Goal: Transaction & Acquisition: Download file/media

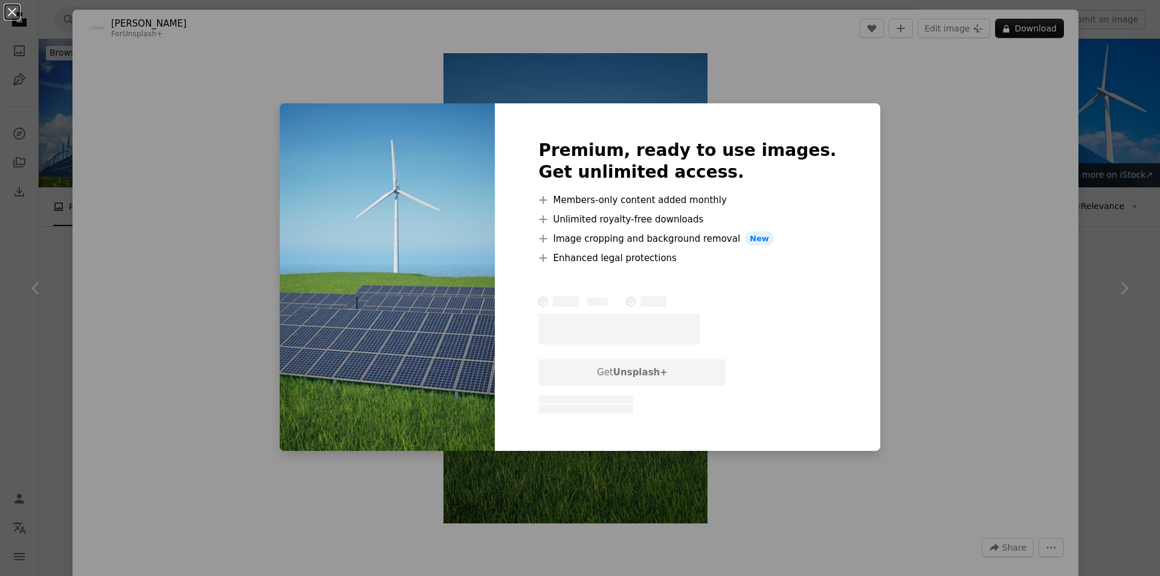
scroll to position [785, 0]
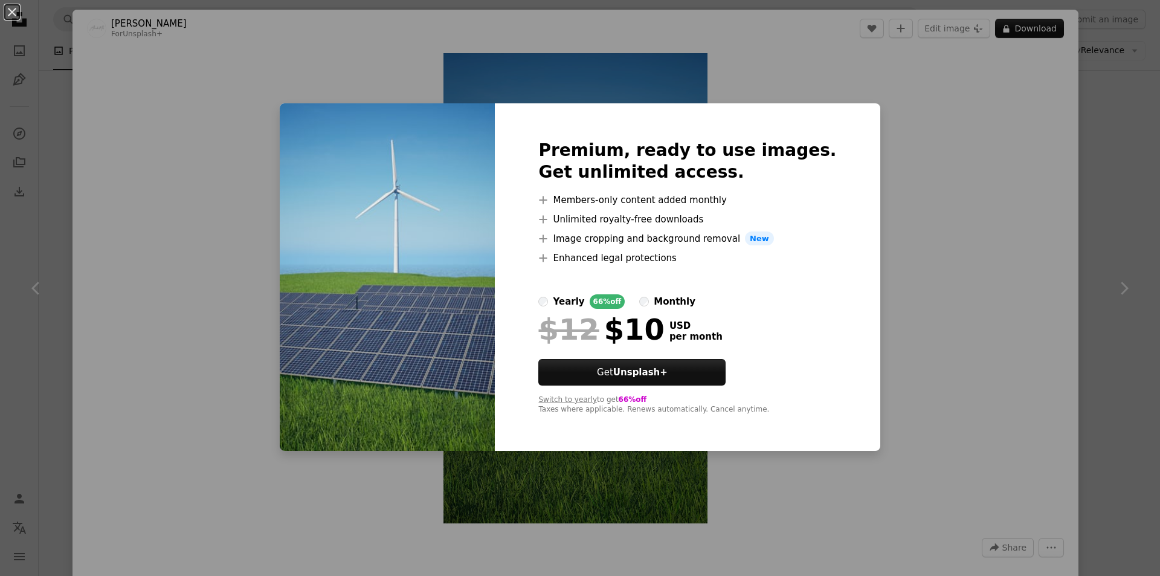
click at [572, 299] on label "yearly 66% off" at bounding box center [581, 301] width 86 height 14
click at [670, 306] on div "monthly" at bounding box center [675, 301] width 42 height 14
click at [880, 318] on div "An X shape Premium, ready to use images. Get unlimited access. A plus sign Memb…" at bounding box center [580, 288] width 1160 height 576
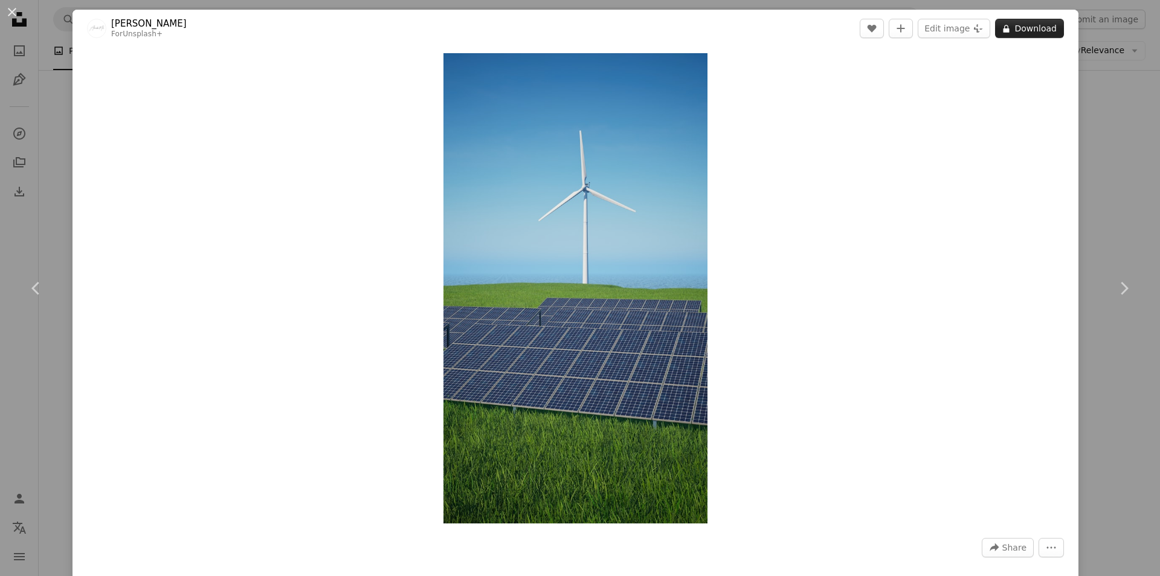
click at [1003, 30] on icon at bounding box center [1006, 29] width 6 height 8
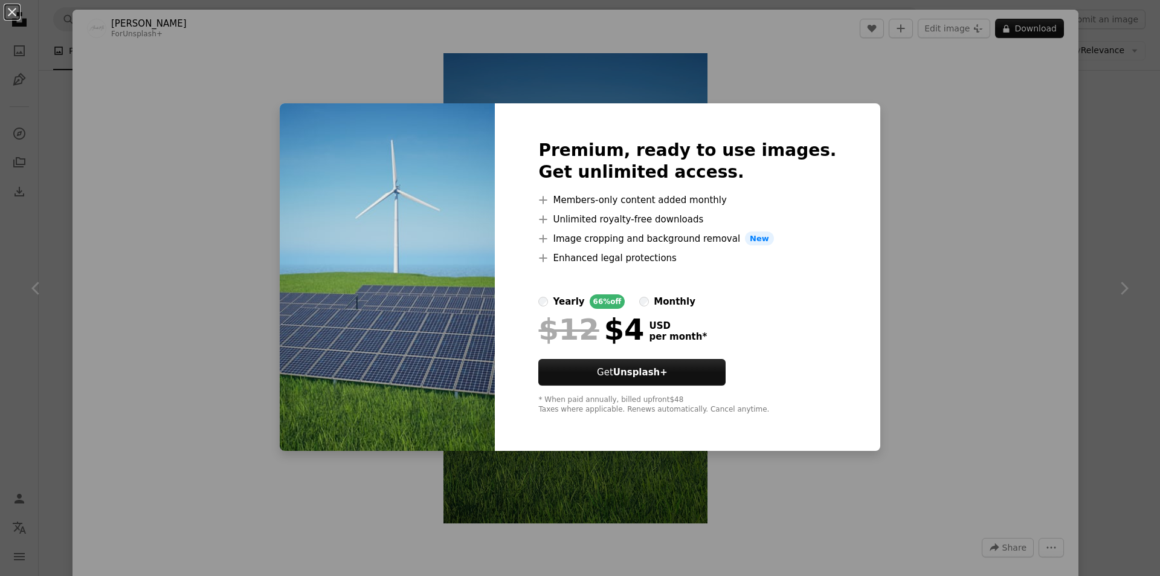
click at [899, 308] on div "An X shape Premium, ready to use images. Get unlimited access. A plus sign Memb…" at bounding box center [580, 288] width 1160 height 576
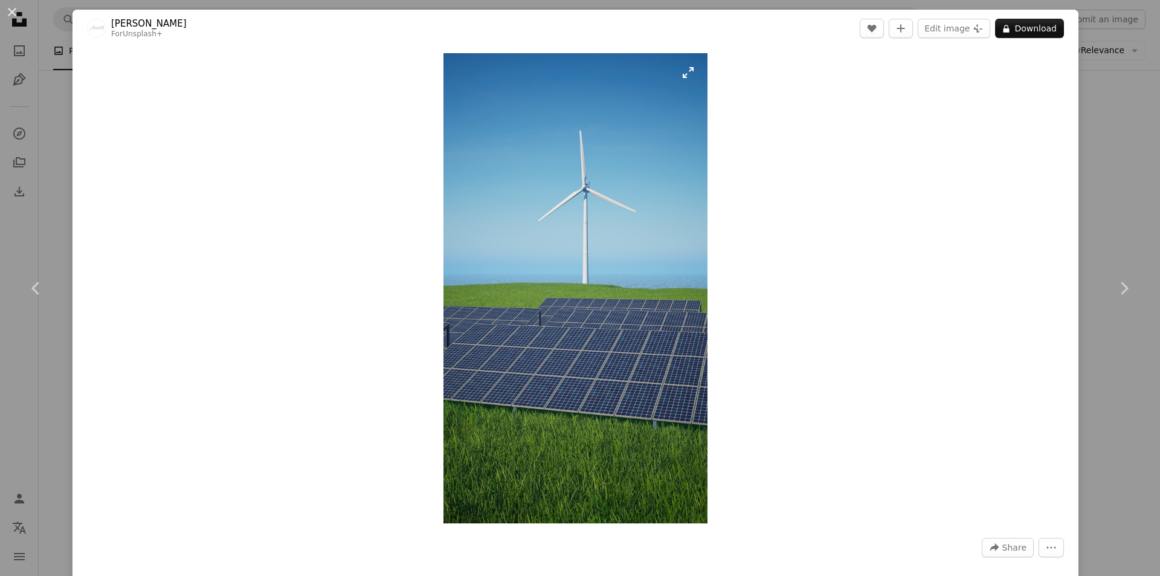
click at [585, 279] on img "Zoom in on this image" at bounding box center [575, 288] width 265 height 470
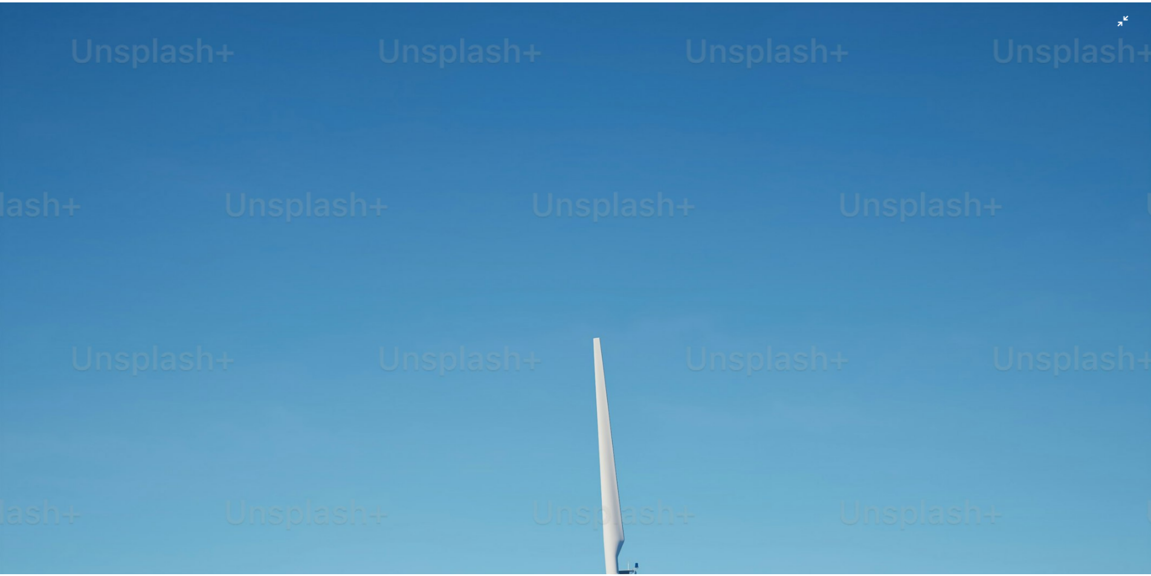
scroll to position [729, 0]
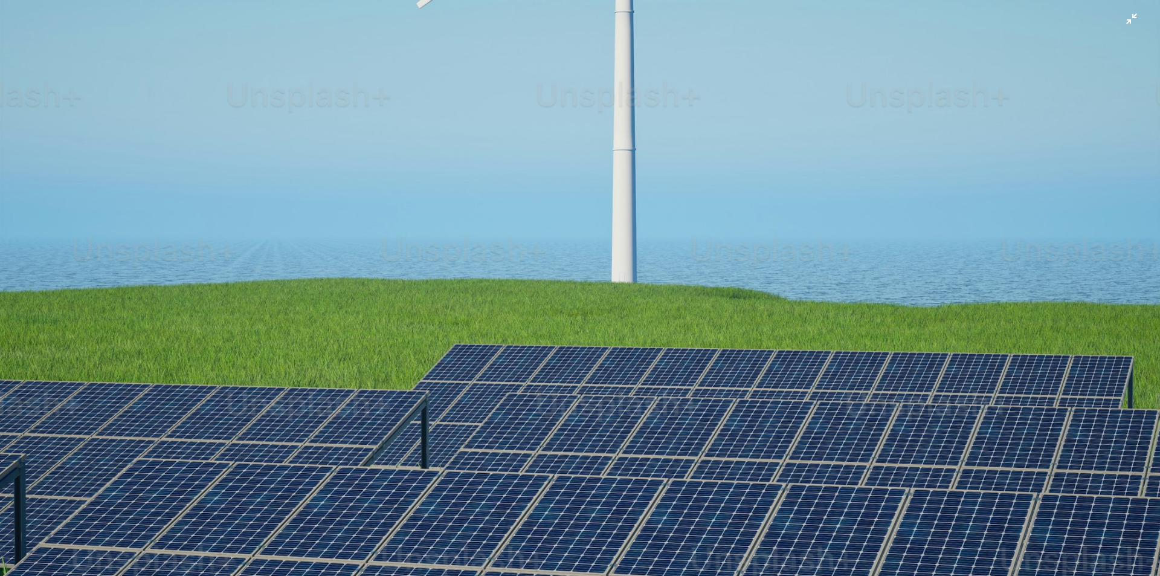
click at [640, 279] on img "Zoom out on this image" at bounding box center [579, 303] width 1161 height 2064
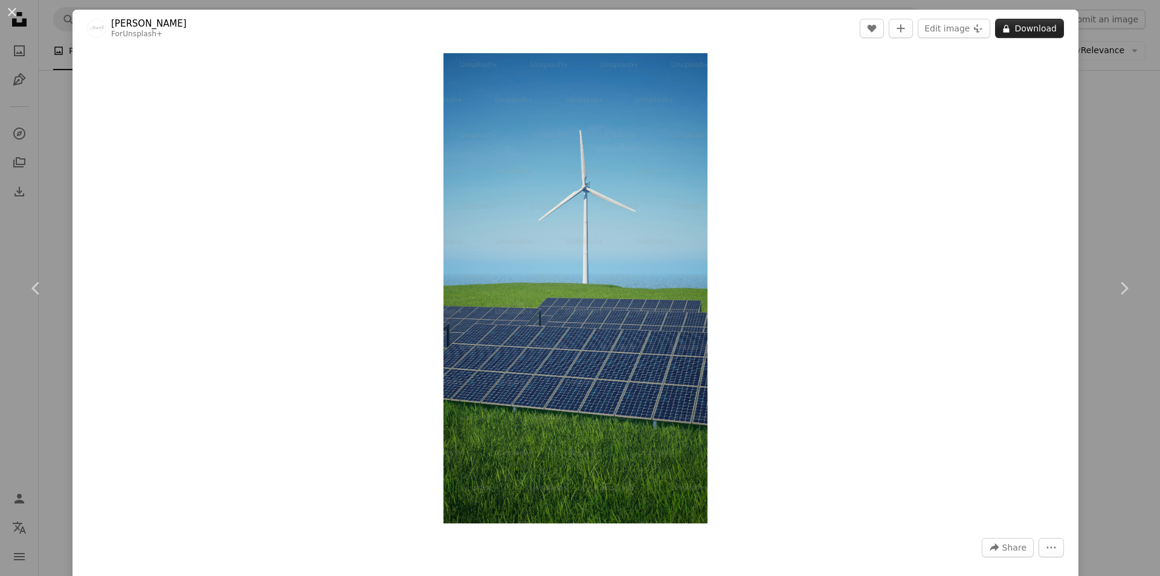
click at [1034, 29] on button "A lock Download" at bounding box center [1029, 28] width 69 height 19
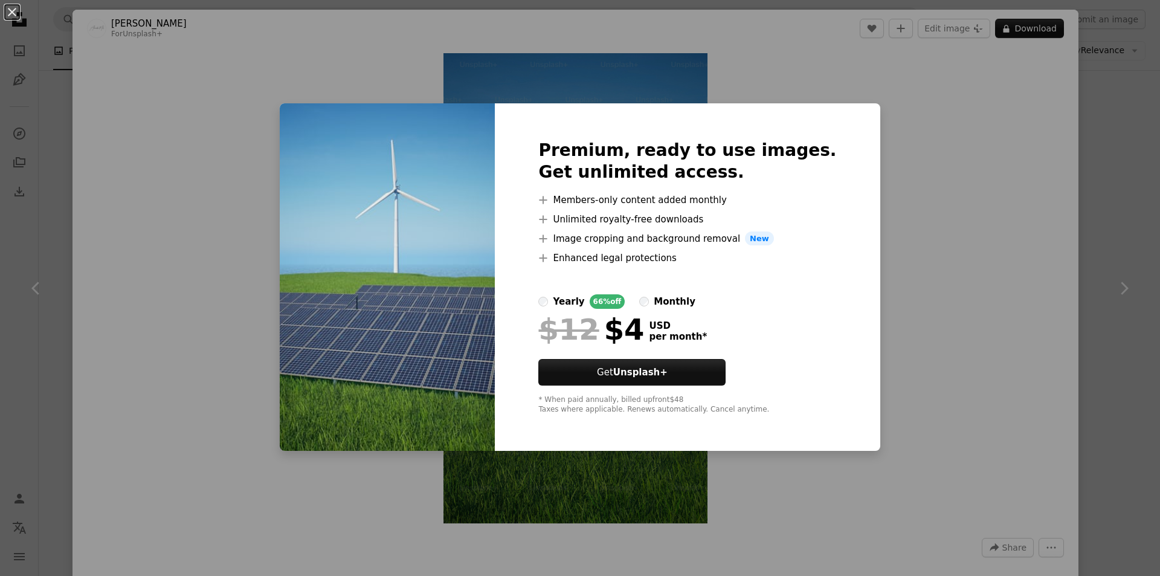
click at [909, 139] on div "An X shape Premium, ready to use images. Get unlimited access. A plus sign Memb…" at bounding box center [580, 288] width 1160 height 576
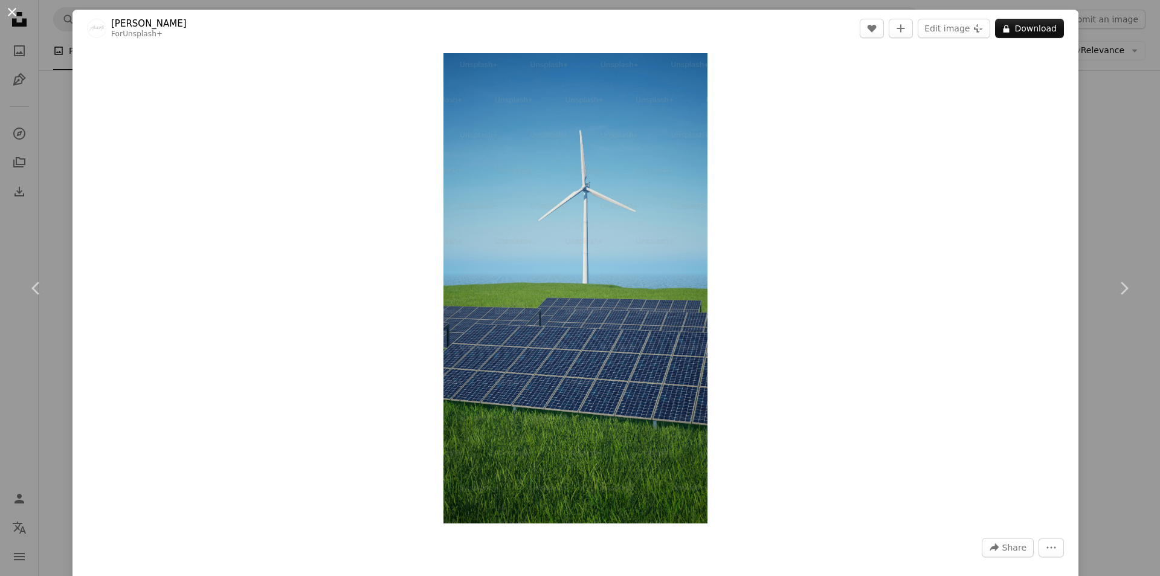
click at [15, 14] on button "An X shape" at bounding box center [12, 12] width 14 height 14
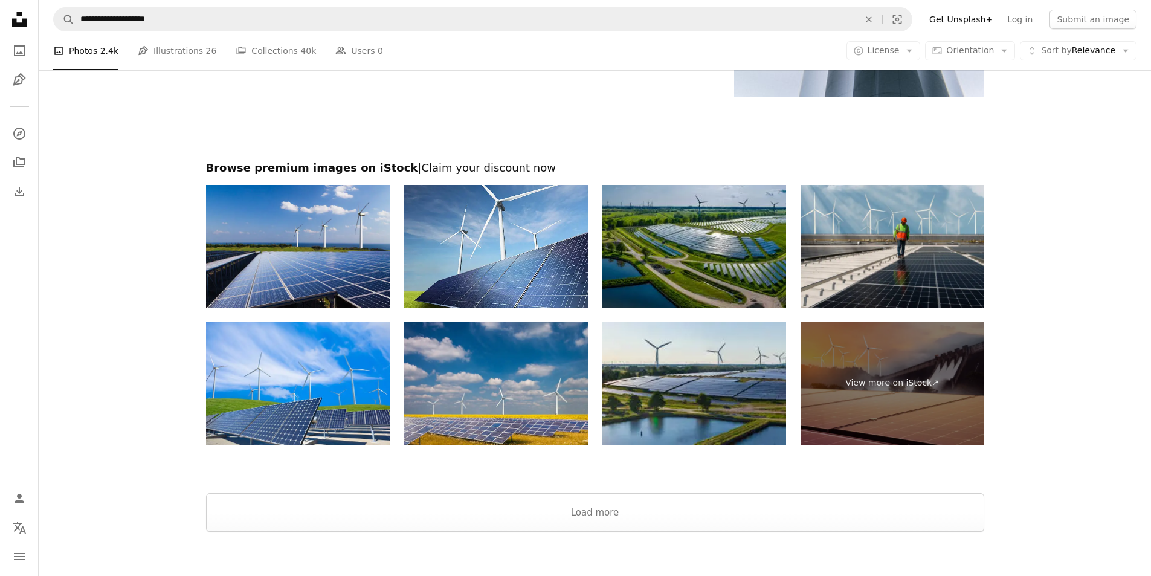
scroll to position [2115, 0]
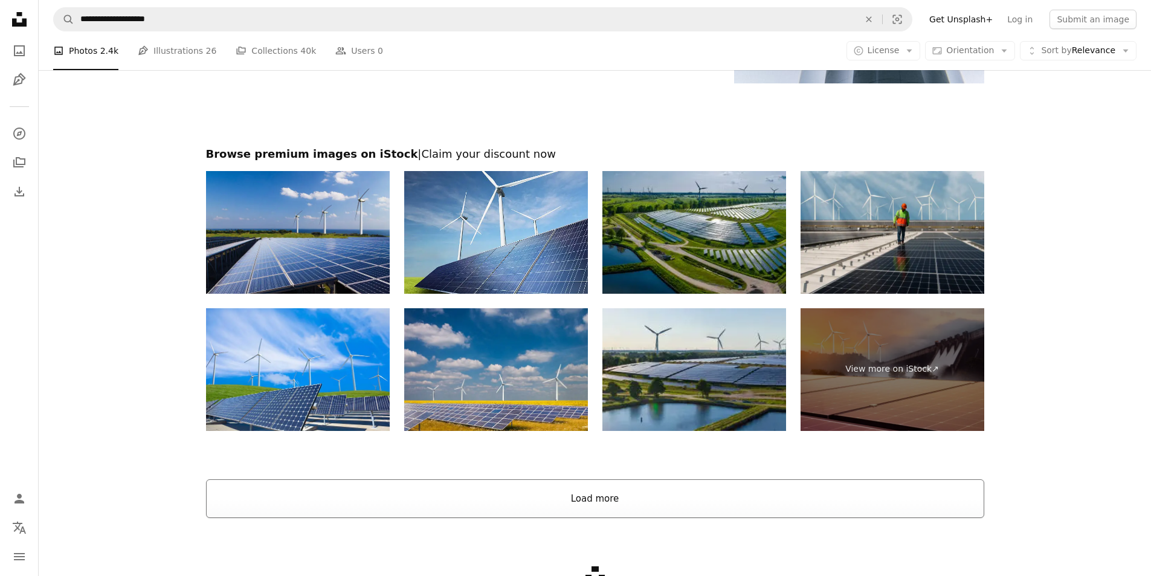
click at [595, 494] on button "Load more" at bounding box center [595, 498] width 778 height 39
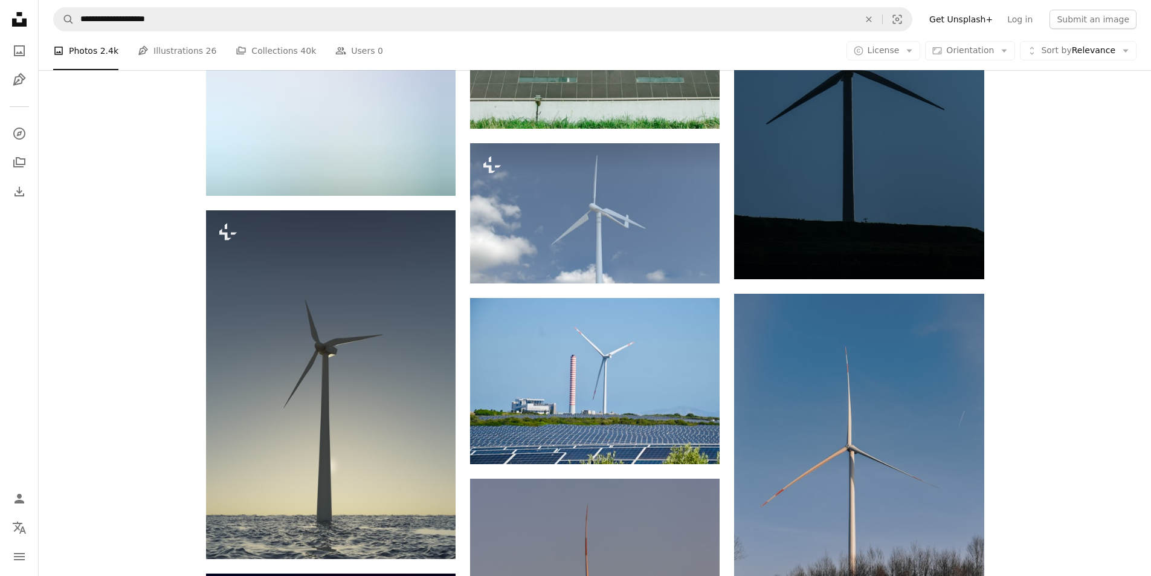
scroll to position [8821, 0]
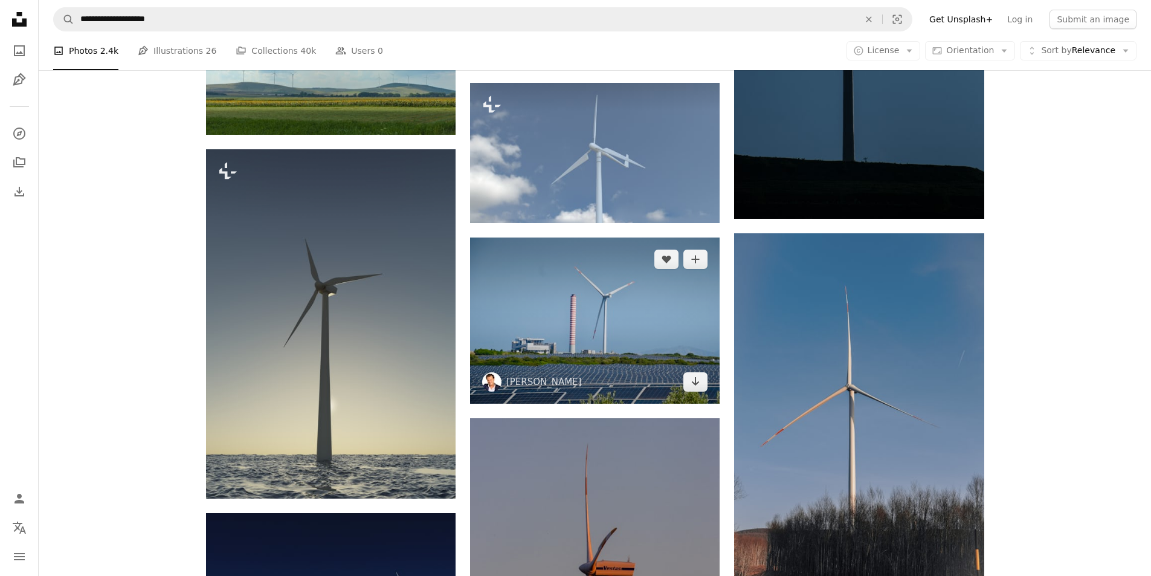
click at [679, 340] on img at bounding box center [595, 320] width 250 height 166
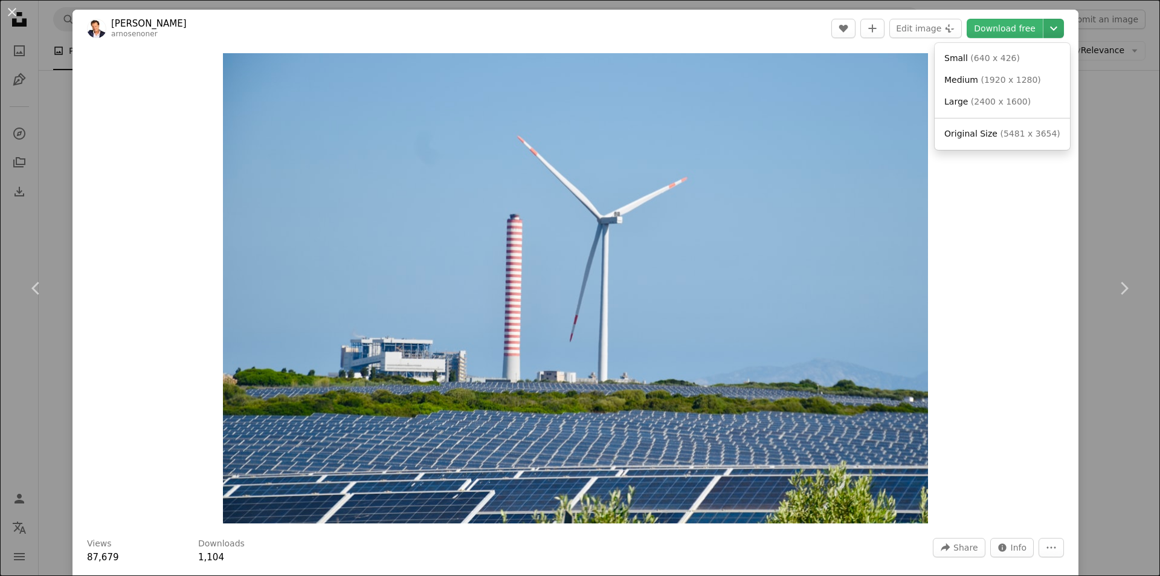
click at [1050, 28] on icon "Choose download size" at bounding box center [1053, 29] width 7 height 4
click at [1004, 135] on span "( 5481 x 3654 )" at bounding box center [1030, 134] width 60 height 10
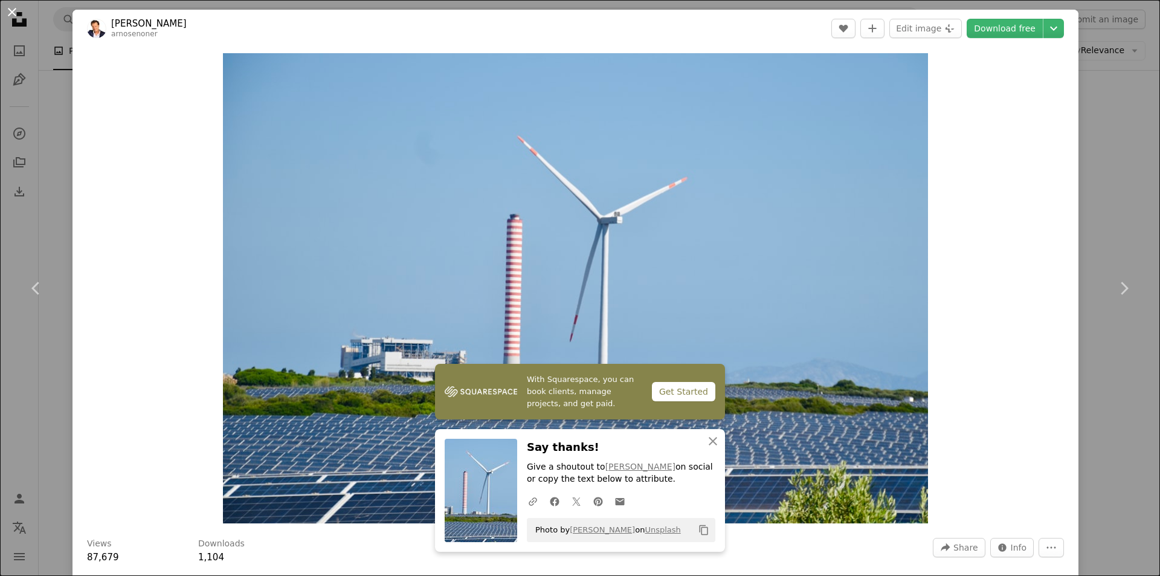
click at [12, 11] on button "An X shape" at bounding box center [12, 12] width 14 height 14
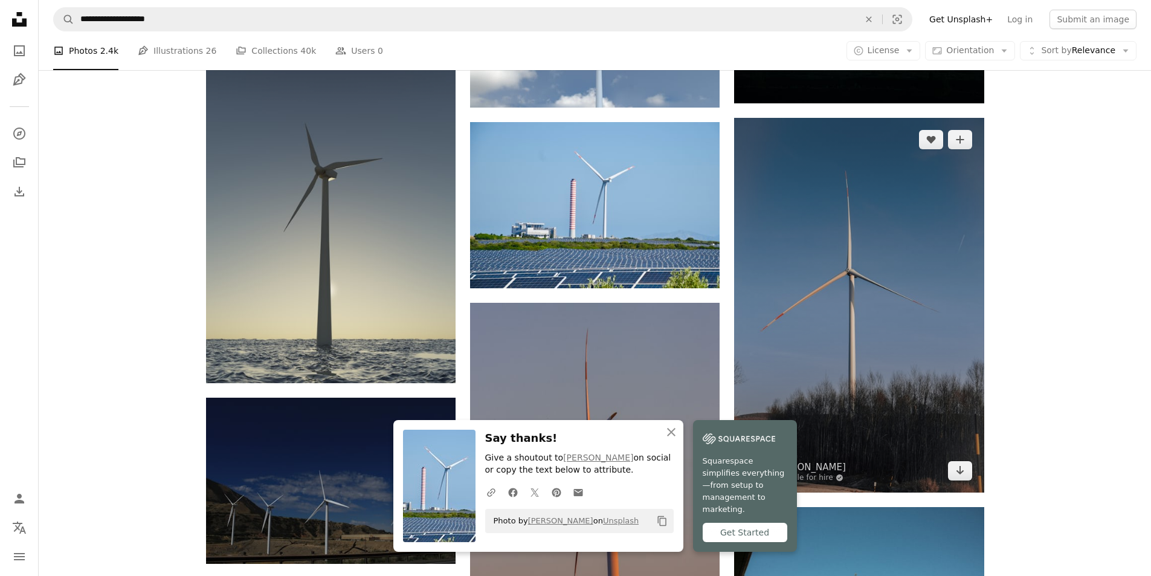
scroll to position [8941, 0]
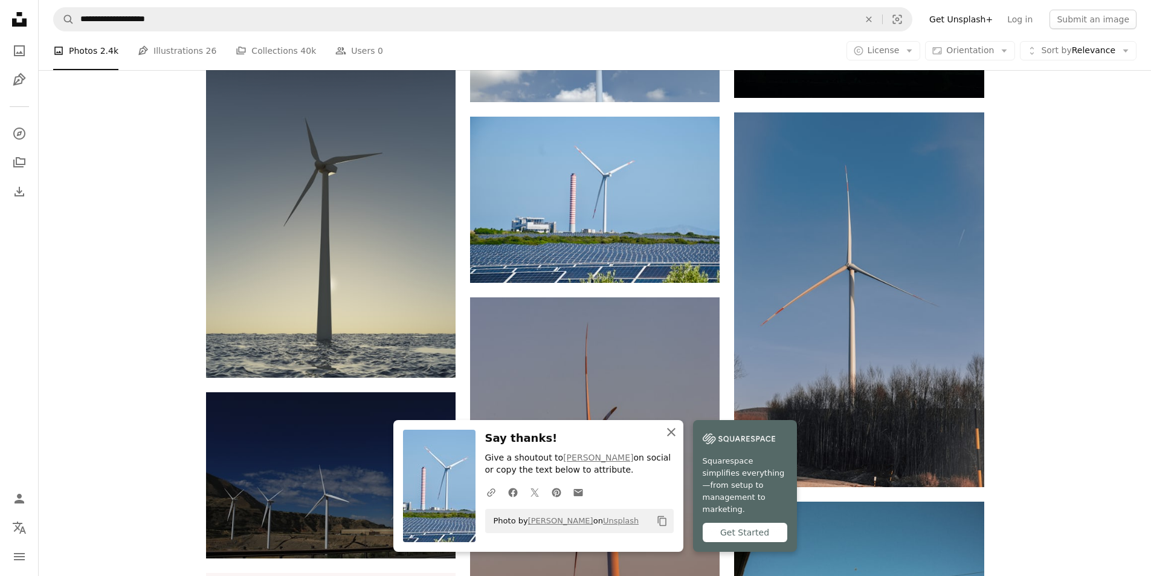
click at [669, 439] on icon "An X shape" at bounding box center [671, 432] width 14 height 14
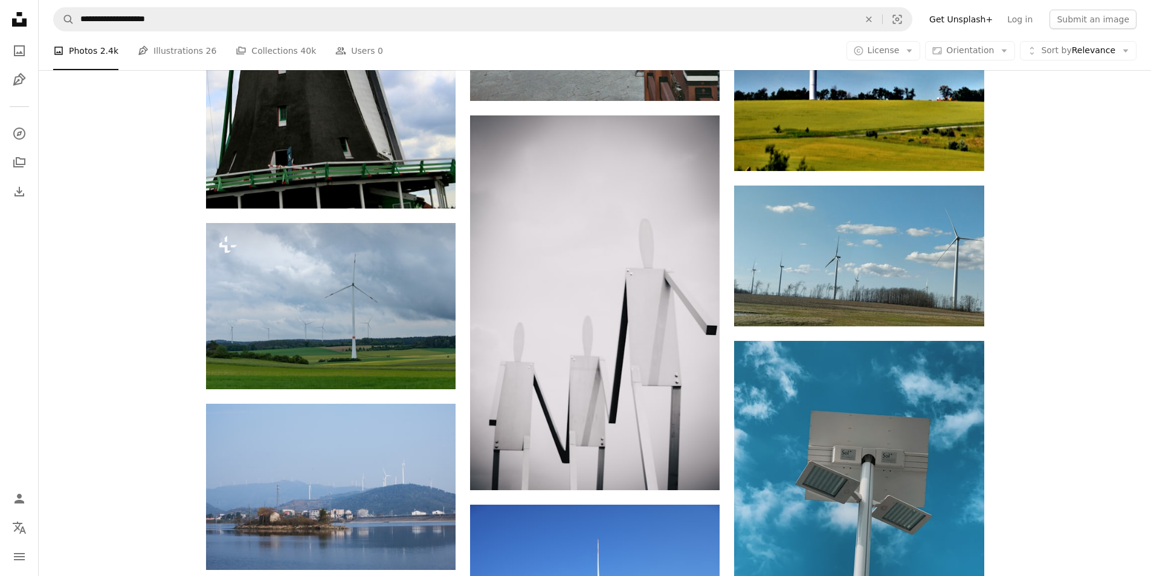
scroll to position [16191, 0]
